Goal: Task Accomplishment & Management: Complete application form

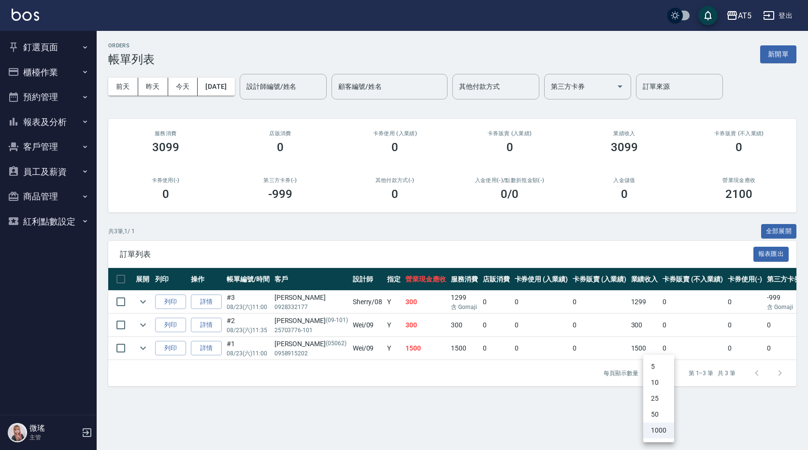
click at [35, 57] on div at bounding box center [404, 225] width 808 height 450
click at [51, 51] on button "釘選頁面" at bounding box center [48, 47] width 89 height 25
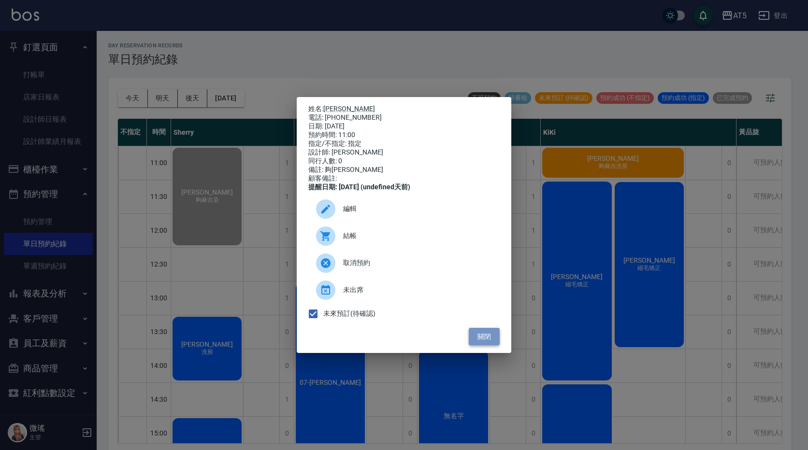
click at [484, 338] on button "關閉" at bounding box center [484, 337] width 31 height 18
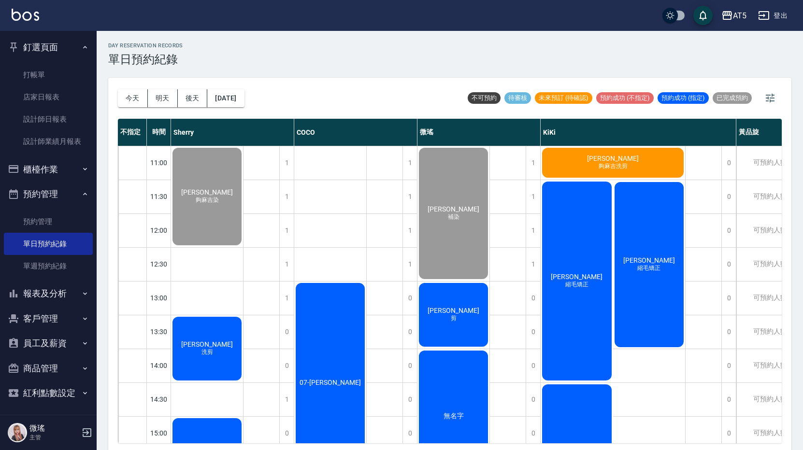
click at [235, 196] on span "[PERSON_NAME]" at bounding box center [207, 192] width 56 height 8
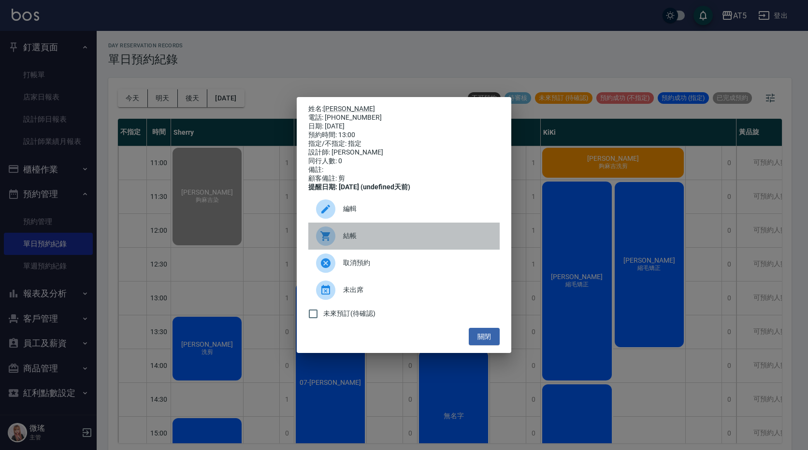
click at [368, 233] on div "結帳" at bounding box center [403, 236] width 191 height 27
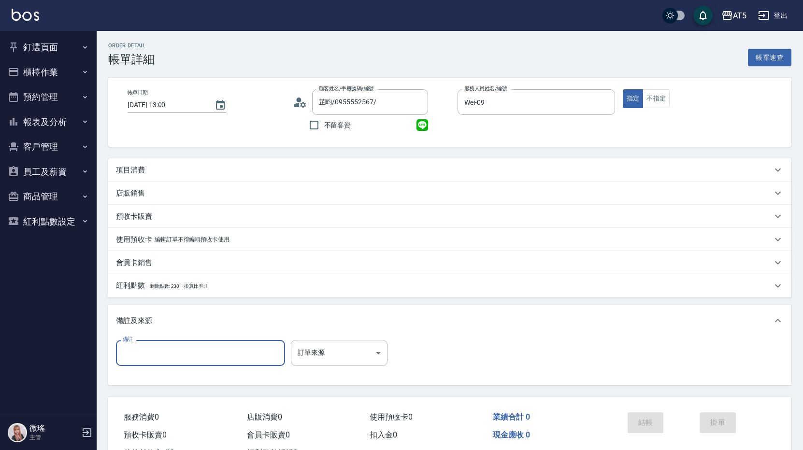
click at [158, 351] on input "備註" at bounding box center [200, 353] width 169 height 26
click at [338, 239] on div "使用預收卡 編輯訂單不得編輯預收卡使用" at bounding box center [444, 240] width 656 height 10
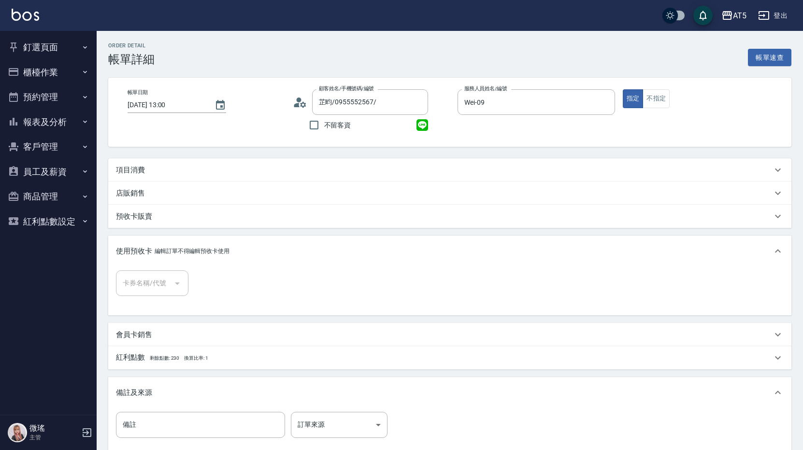
click at [124, 164] on div "項目消費" at bounding box center [449, 169] width 683 height 23
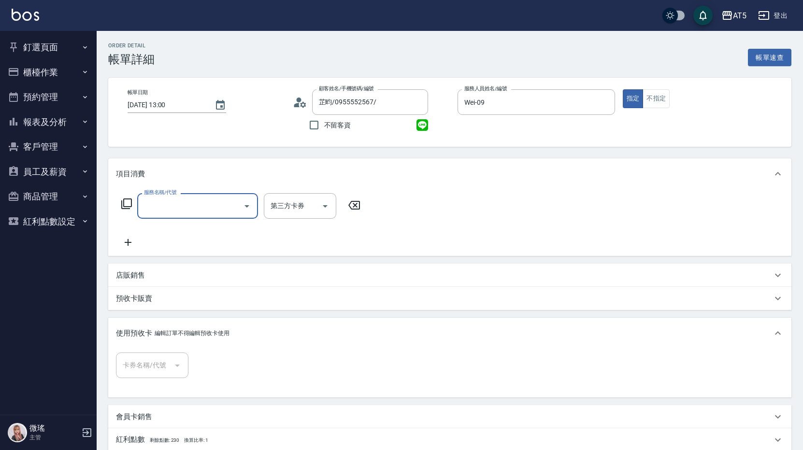
click at [153, 210] on input "服務名稱/代號" at bounding box center [191, 206] width 98 height 17
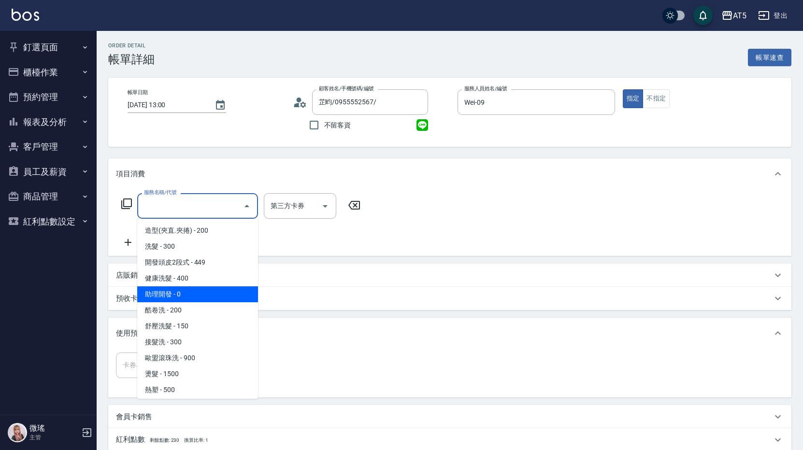
scroll to position [145, 0]
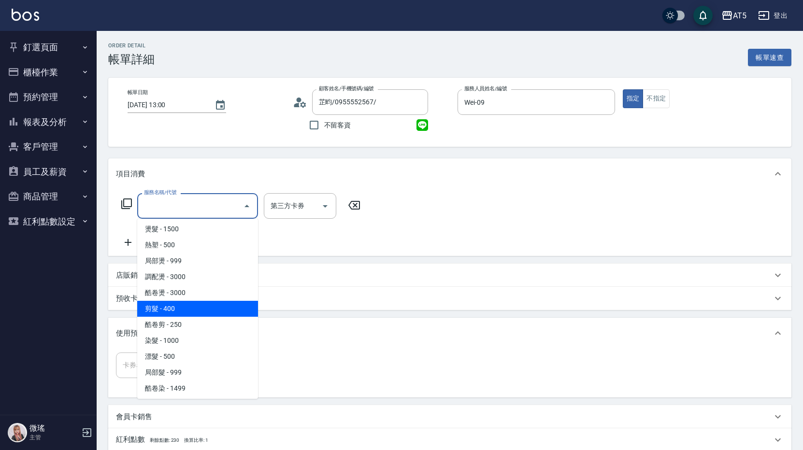
click at [209, 314] on span "剪髮 - 400" at bounding box center [197, 309] width 121 height 16
type input "剪髮(401)"
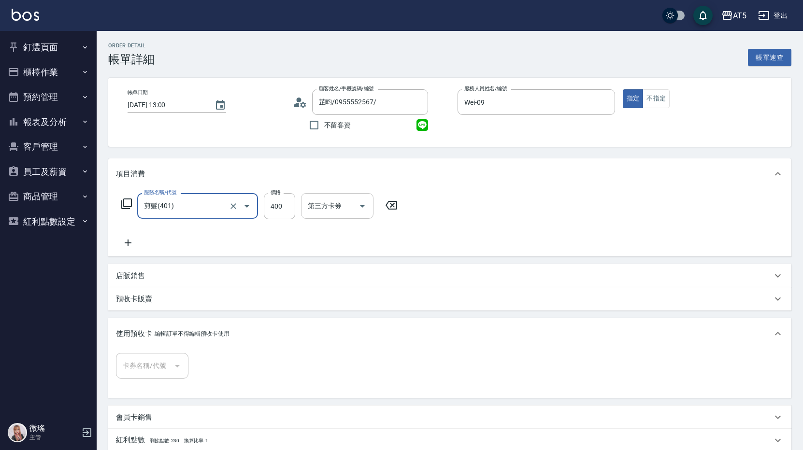
click at [304, 205] on div "第三方卡券" at bounding box center [337, 206] width 72 height 26
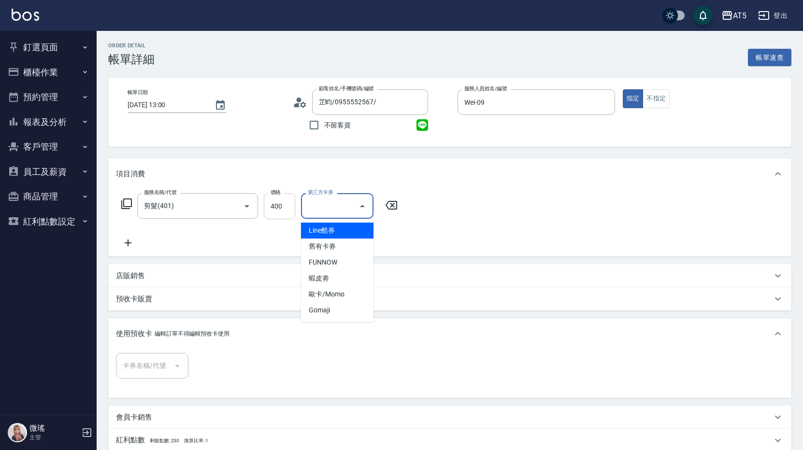
click at [270, 207] on input "400" at bounding box center [279, 206] width 31 height 26
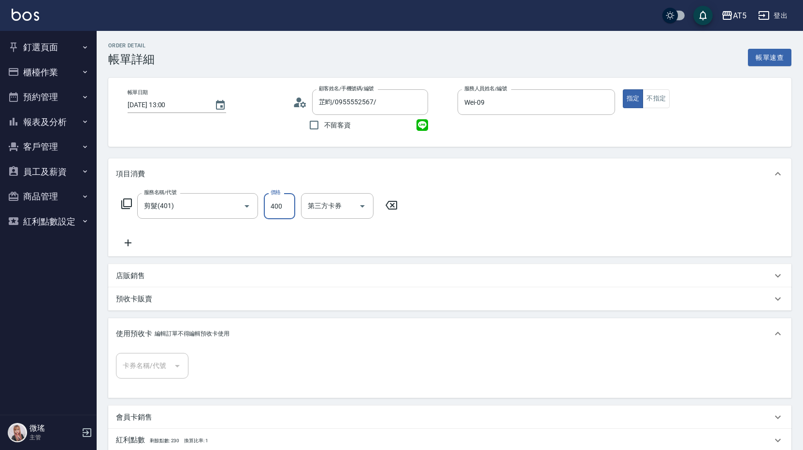
type input "0"
type input "100"
type input "10"
type input "100"
click at [458, 192] on div "服務名稱/代號 剪髮(401) 服務名稱/代號 價格 100 價格 第三方卡券 第三方卡券" at bounding box center [449, 222] width 683 height 67
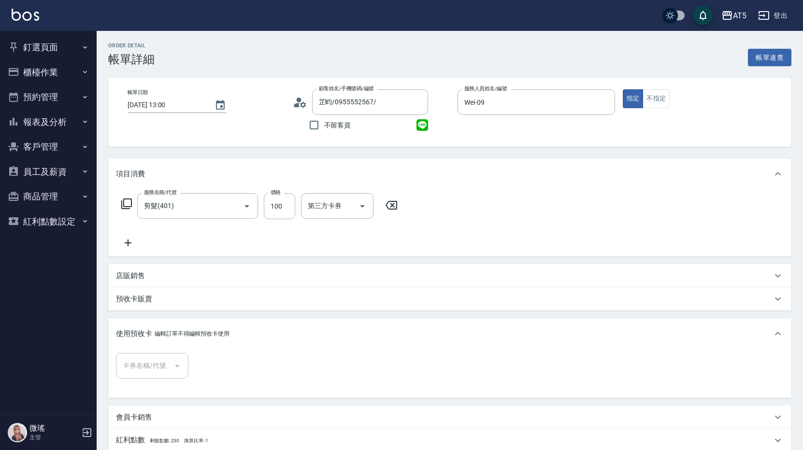
scroll to position [218, 0]
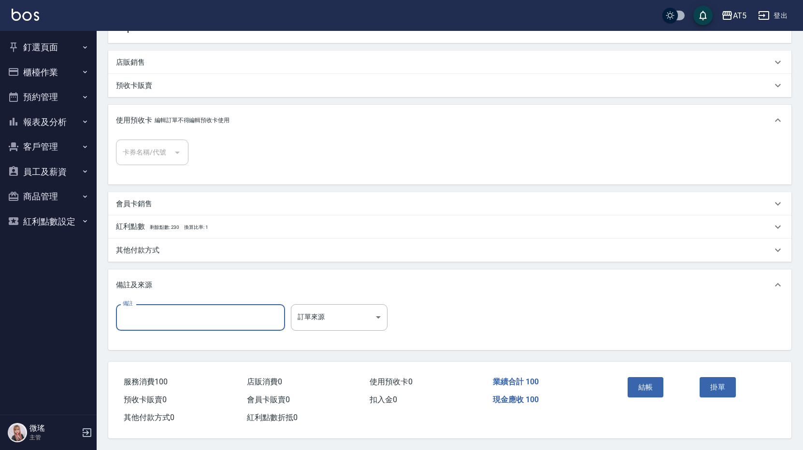
click at [135, 305] on input "備註" at bounding box center [200, 317] width 169 height 26
type input "劉海"
click at [645, 381] on button "結帳" at bounding box center [646, 387] width 36 height 20
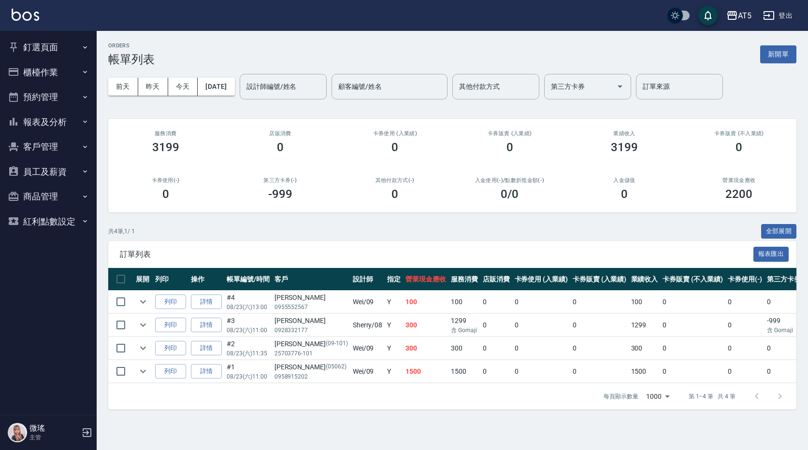
drag, startPoint x: 645, startPoint y: 381, endPoint x: 793, endPoint y: 97, distance: 320.0
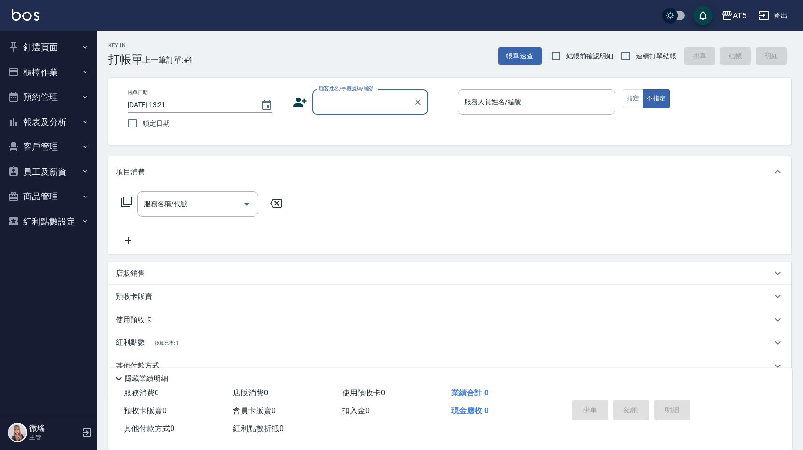
click at [62, 74] on button "櫃檯作業" at bounding box center [48, 72] width 89 height 25
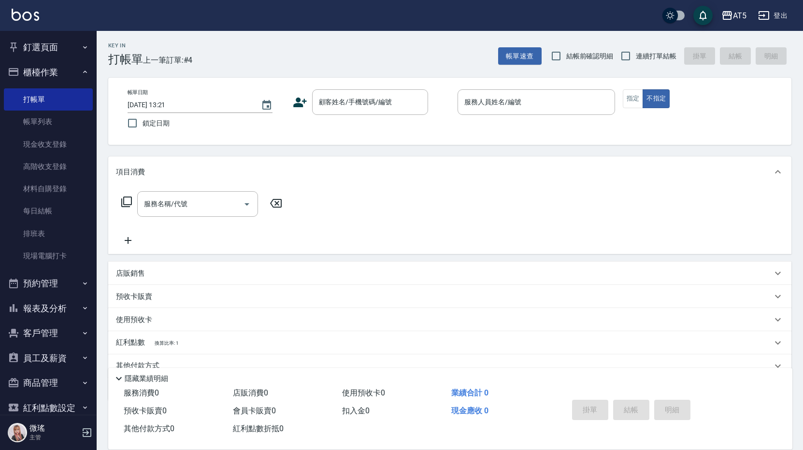
scroll to position [17, 0]
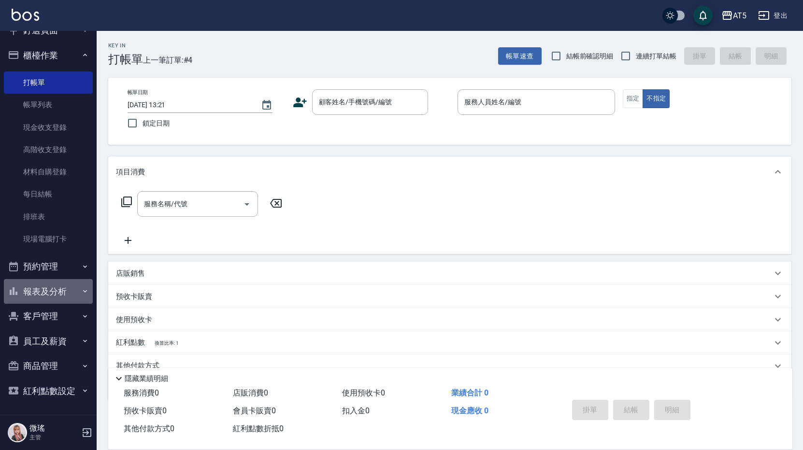
click at [63, 281] on button "報表及分析" at bounding box center [48, 291] width 89 height 25
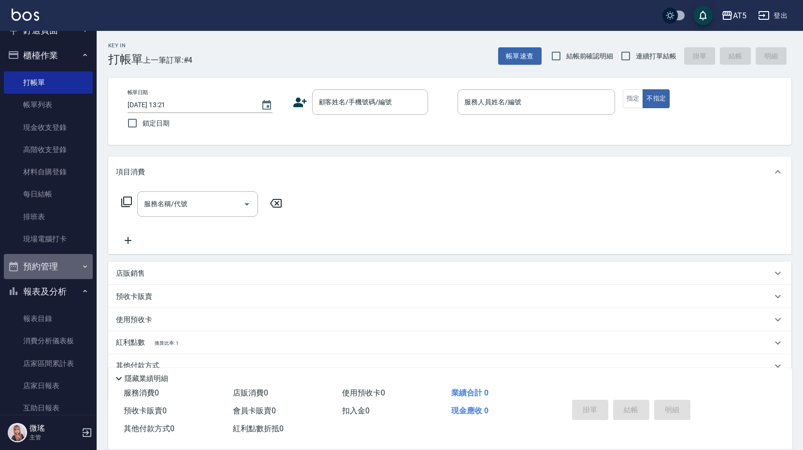
click at [69, 275] on button "預約管理" at bounding box center [48, 266] width 89 height 25
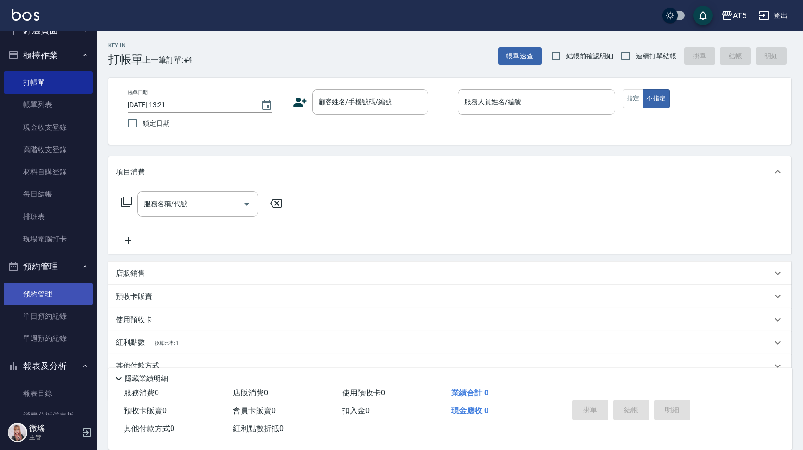
scroll to position [114, 0]
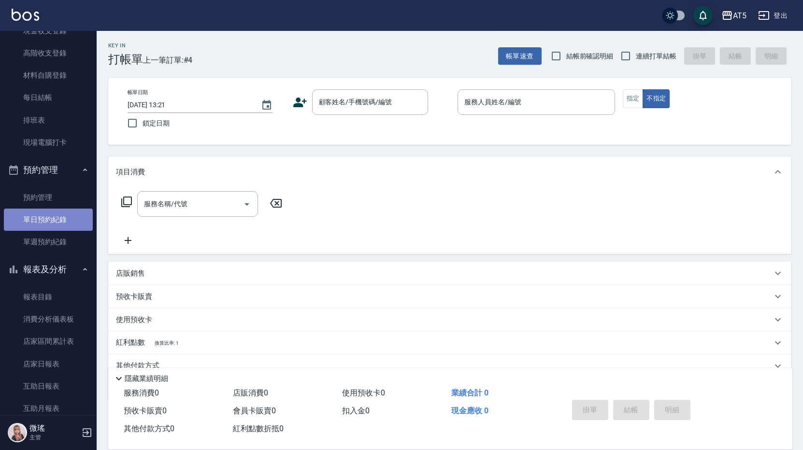
click at [75, 227] on link "單日預約紀錄" at bounding box center [48, 220] width 89 height 22
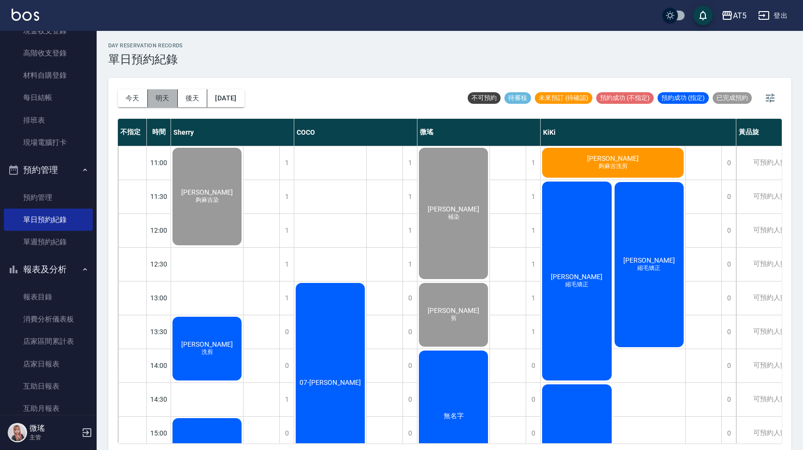
click at [163, 97] on button "明天" at bounding box center [163, 98] width 30 height 18
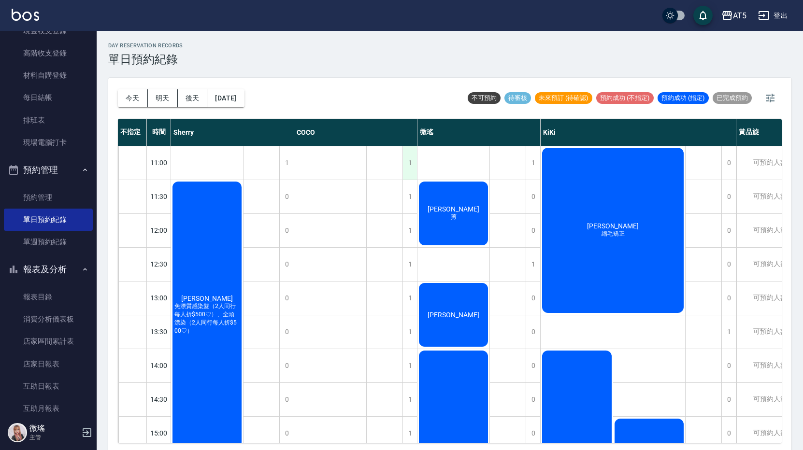
click at [408, 167] on div "1" at bounding box center [409, 162] width 14 height 33
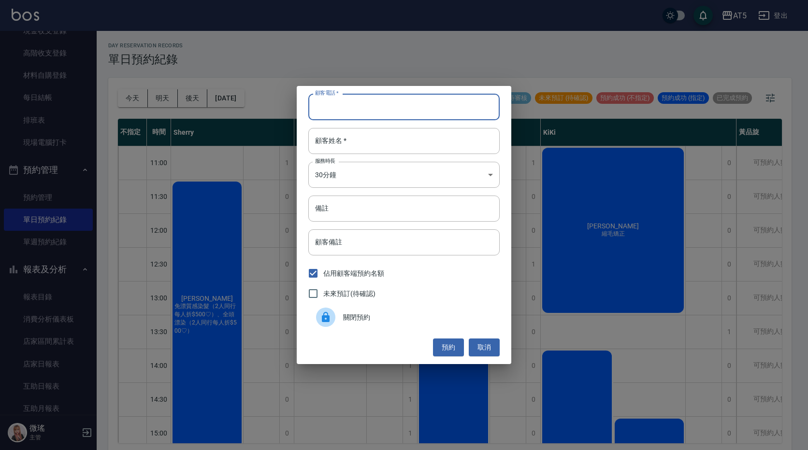
click at [415, 108] on input "顧客電話   *" at bounding box center [403, 107] width 191 height 26
type input "037564968"
click at [396, 135] on input "顧客姓名   *" at bounding box center [403, 141] width 191 height 26
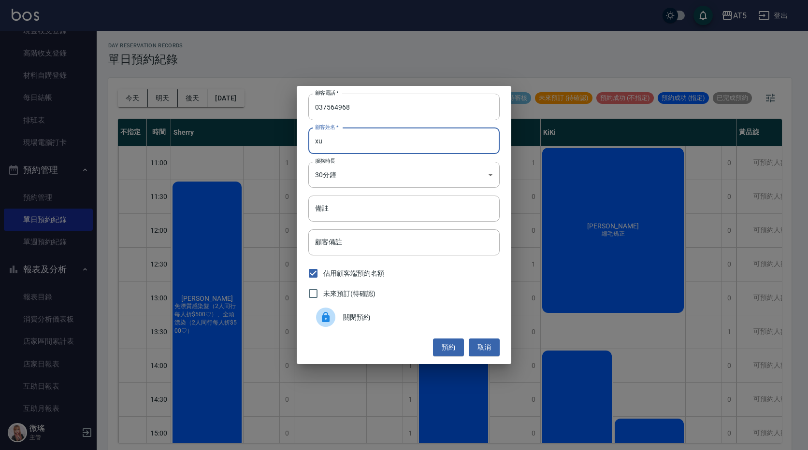
type input "x"
type input "林先生"
click at [396, 181] on body "AT5 登出 釘選頁面 打帳單 店家日報表 設計師日報表 設計師業績月報表 櫃檯作業 打帳單 帳單列表 現金收支登錄 高階收支登錄 材料自購登錄 每日結帳 排…" at bounding box center [404, 226] width 808 height 453
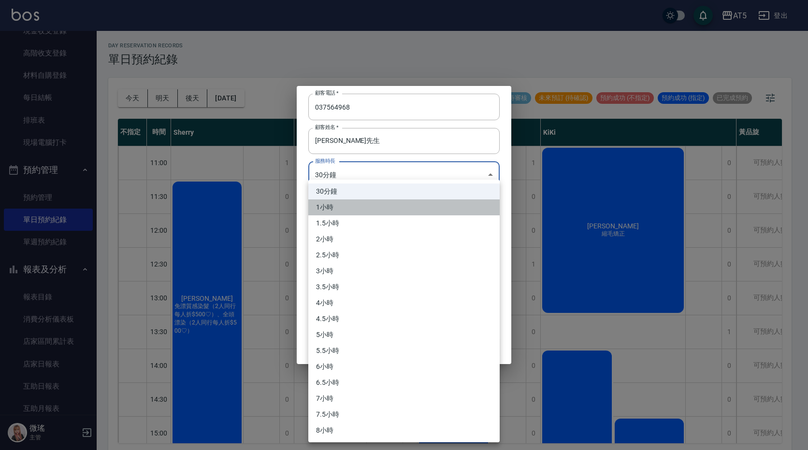
click at [364, 208] on li "1小時" at bounding box center [403, 208] width 191 height 16
type input "2"
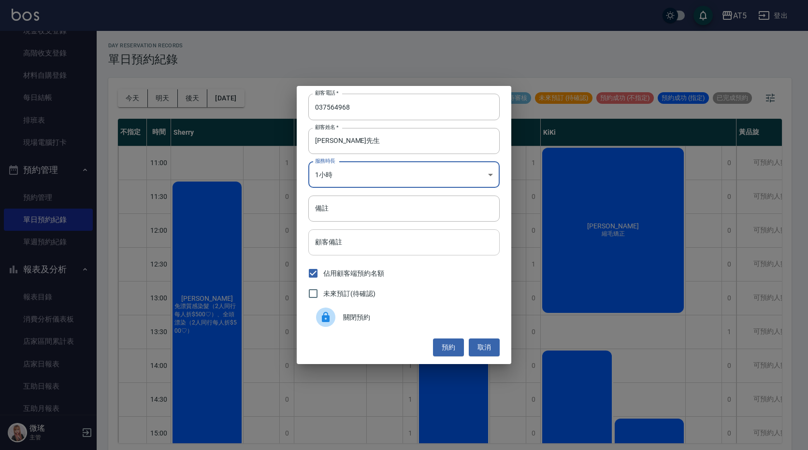
click at [357, 240] on input "顧客備註" at bounding box center [403, 242] width 191 height 26
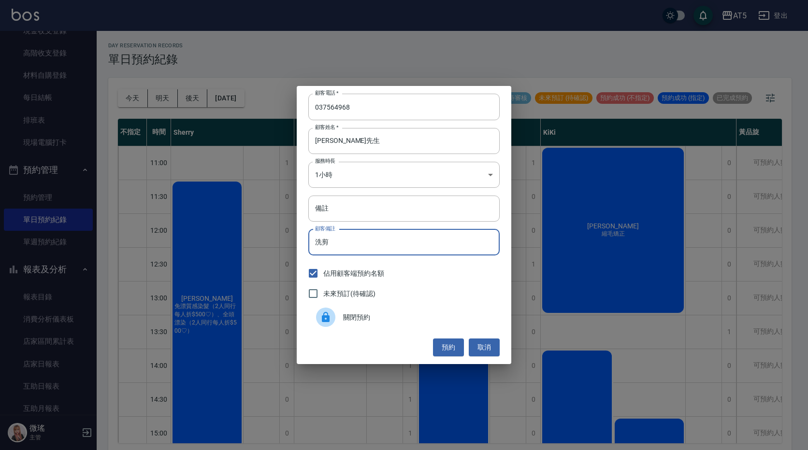
type input "洗剪"
click at [352, 295] on span "未來預訂(待確認)" at bounding box center [349, 294] width 52 height 10
click at [323, 295] on input "未來預訂(待確認)" at bounding box center [313, 294] width 20 height 20
checkbox input "true"
click at [458, 343] on button "預約" at bounding box center [448, 348] width 31 height 18
